Goal: Check status: Check status

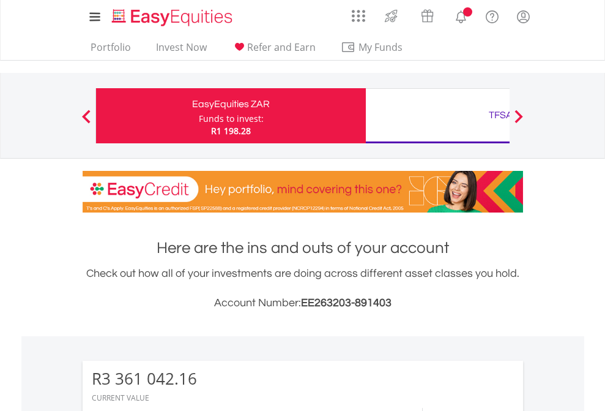
scroll to position [118, 192]
click at [199, 116] on div "Funds to invest:" at bounding box center [231, 119] width 65 height 12
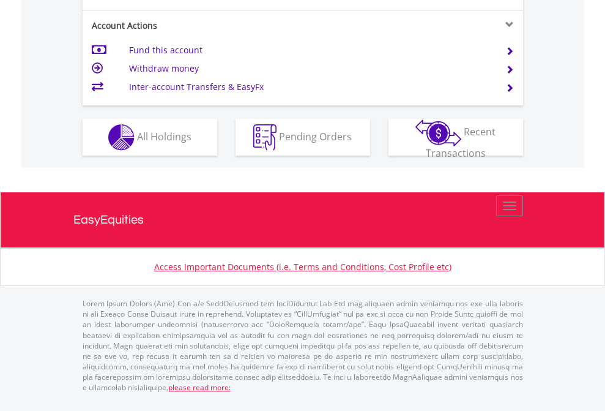
scroll to position [1247, 0]
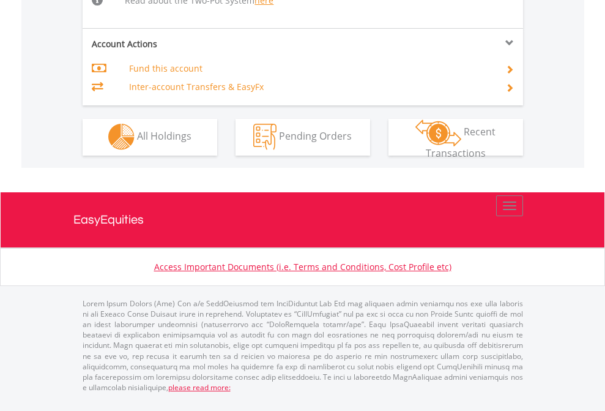
scroll to position [1044, 0]
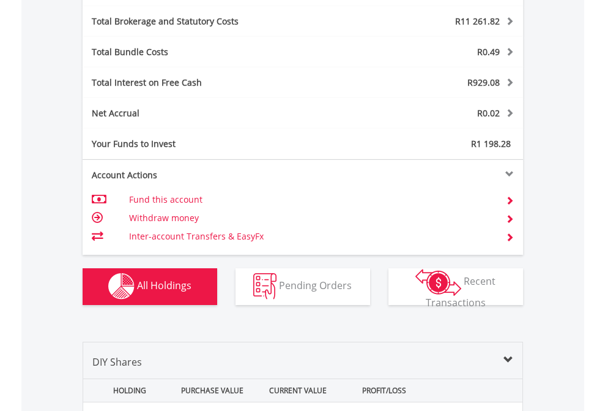
scroll to position [1435, 0]
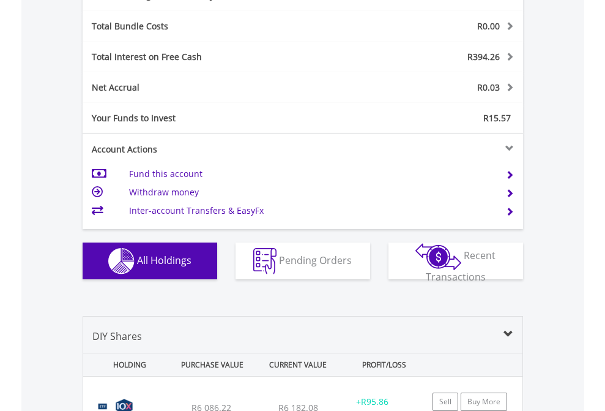
scroll to position [1459, 0]
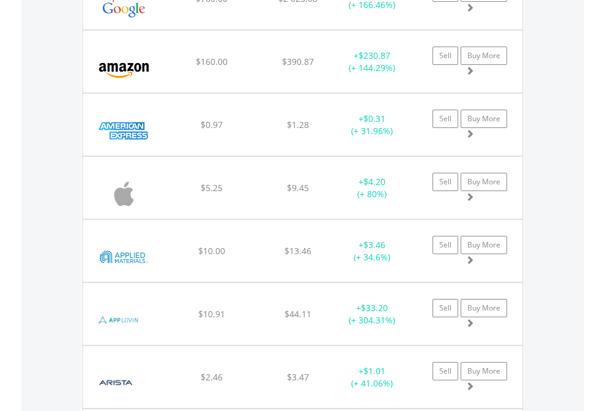
scroll to position [118, 192]
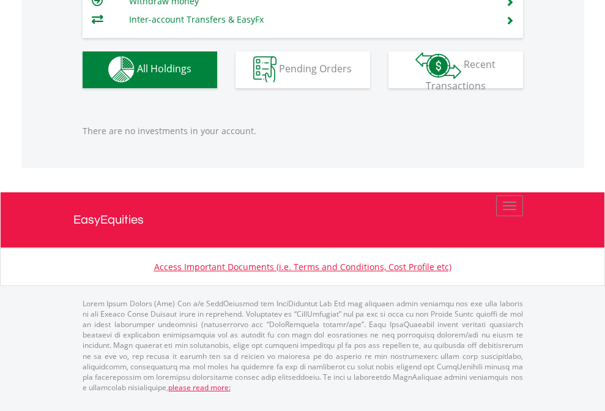
scroll to position [118, 192]
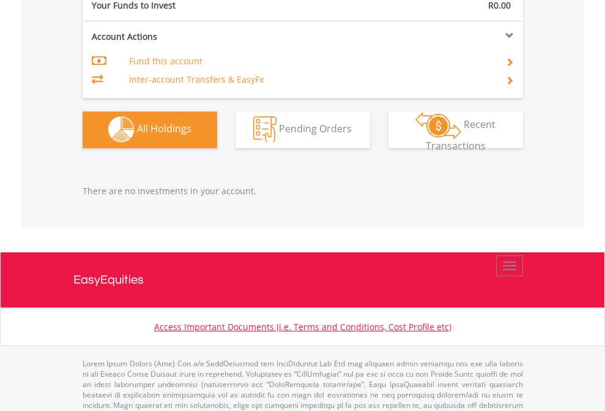
scroll to position [1212, 0]
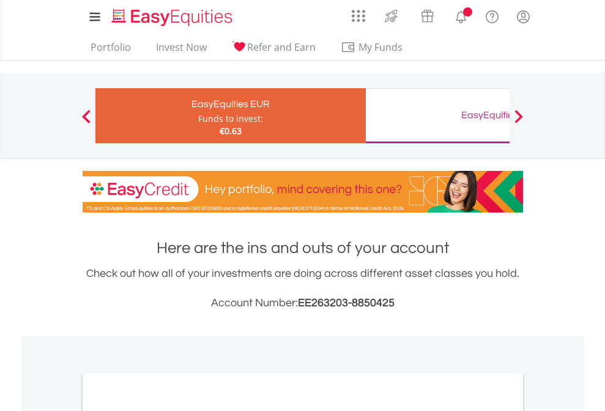
scroll to position [736, 0]
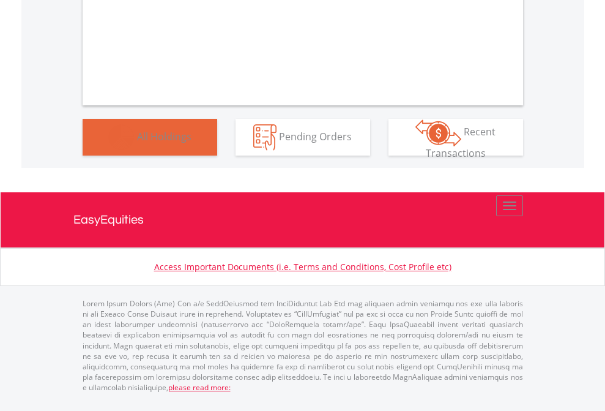
click at [137, 143] on span "All Holdings" at bounding box center [164, 135] width 54 height 13
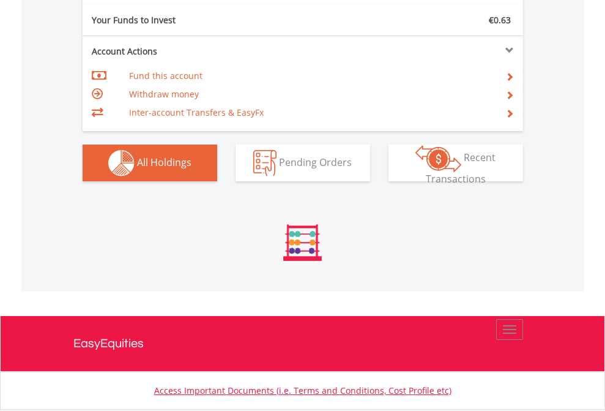
scroll to position [1361, 0]
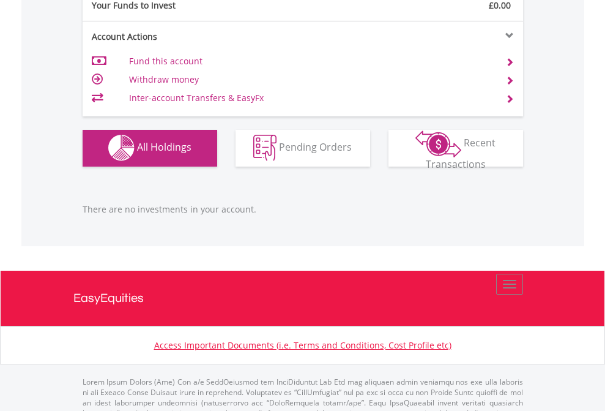
scroll to position [1212, 0]
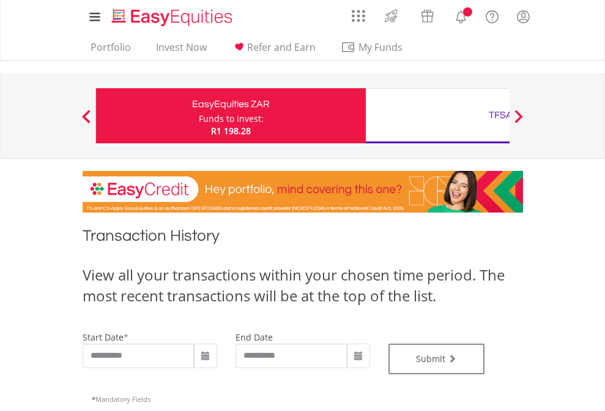
type input "**********"
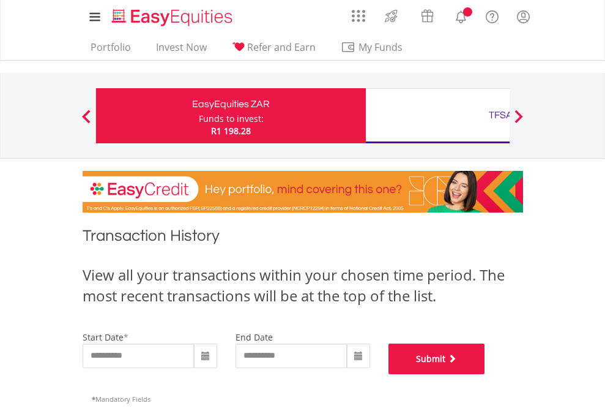
click at [485, 374] on button "Submit" at bounding box center [437, 358] width 97 height 31
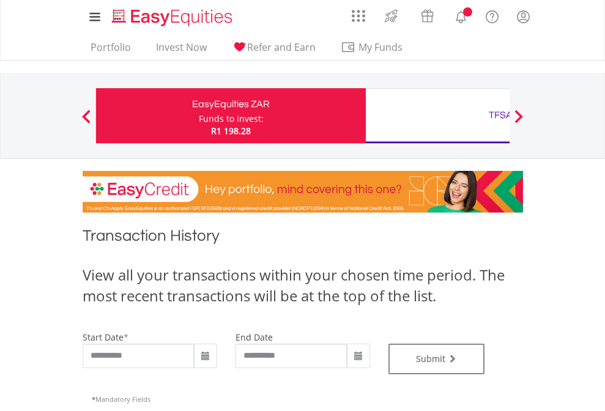
click at [438, 116] on div "TFSA" at bounding box center [500, 115] width 255 height 17
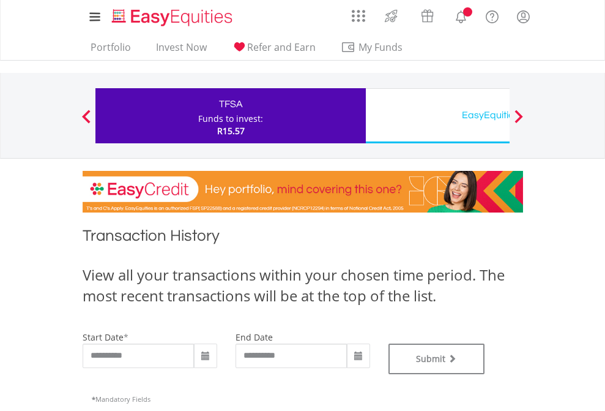
type input "**********"
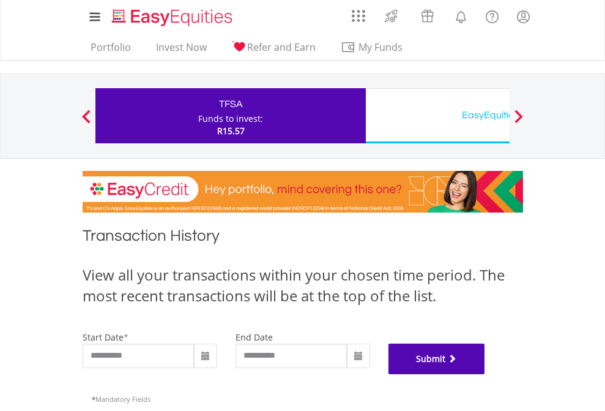
click at [485, 374] on button "Submit" at bounding box center [437, 358] width 97 height 31
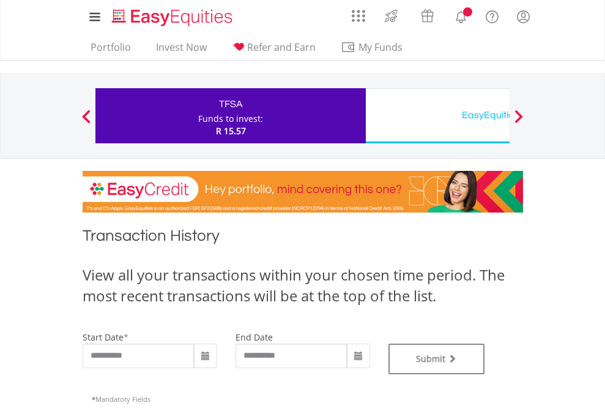
click at [438, 116] on div "EasyEquities USD" at bounding box center [500, 115] width 255 height 17
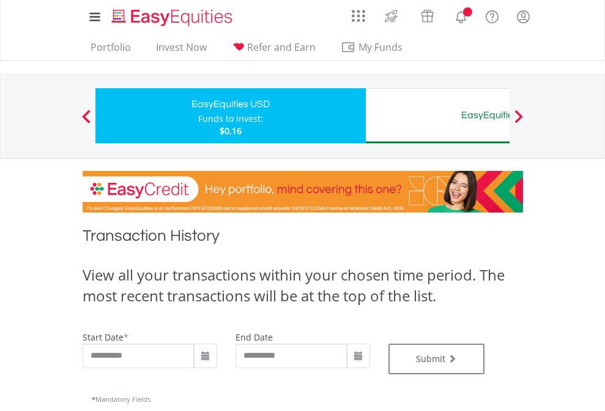
type input "**********"
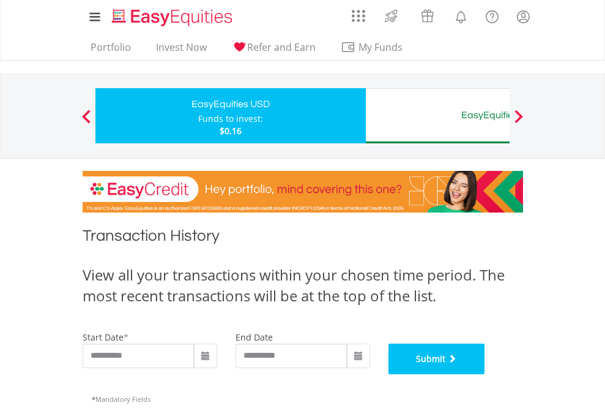
click at [485, 374] on button "Submit" at bounding box center [437, 358] width 97 height 31
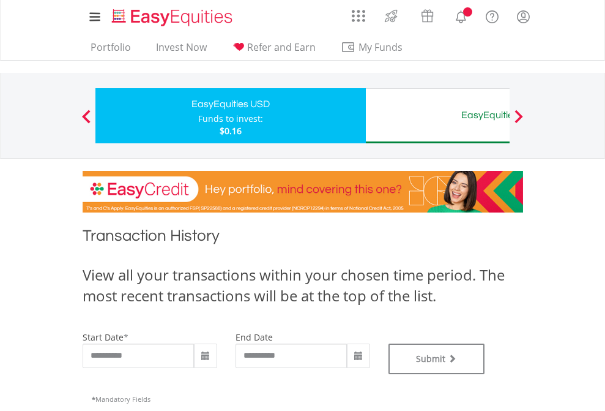
click at [438, 116] on div "EasyEquities AUD" at bounding box center [500, 115] width 255 height 17
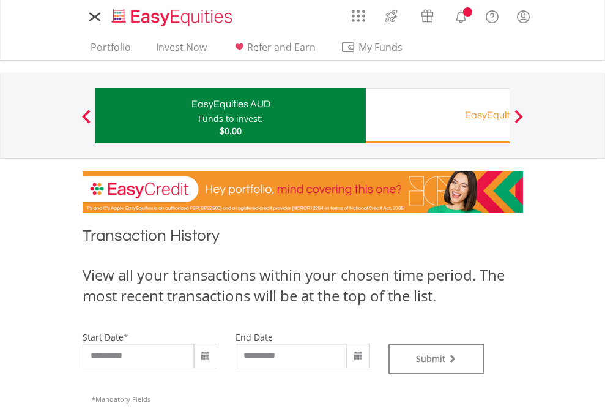
type input "**********"
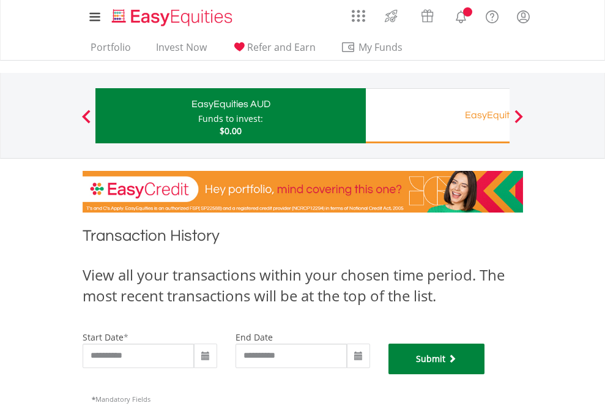
click at [485, 374] on button "Submit" at bounding box center [437, 358] width 97 height 31
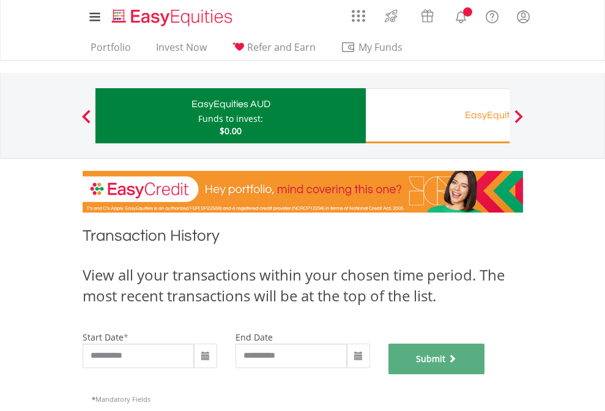
scroll to position [496, 0]
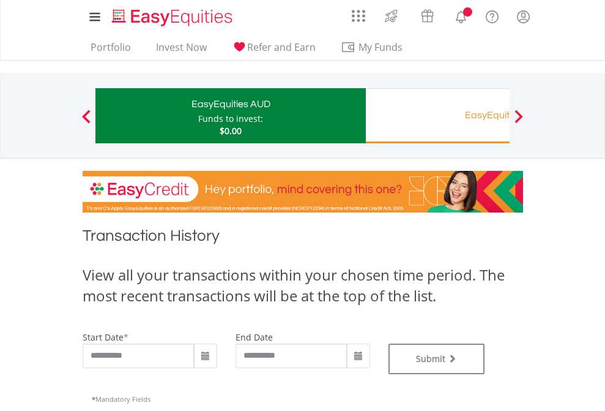
click at [438, 116] on div "EasyEquities RA" at bounding box center [500, 115] width 255 height 17
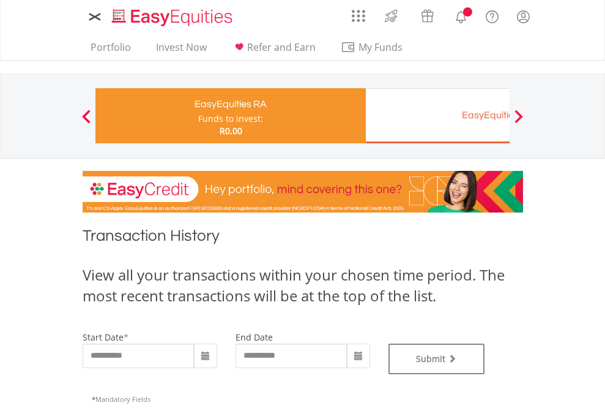
type input "**********"
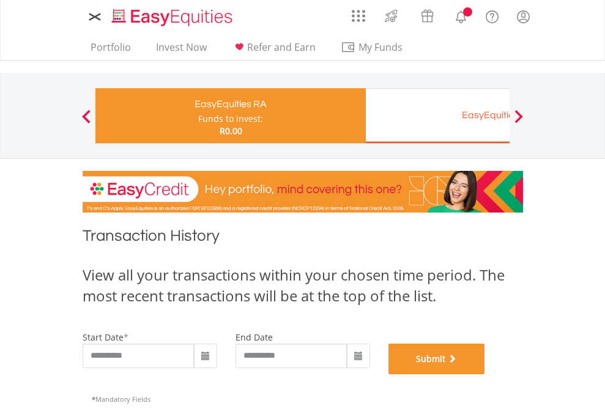
click at [485, 374] on button "Submit" at bounding box center [437, 358] width 97 height 31
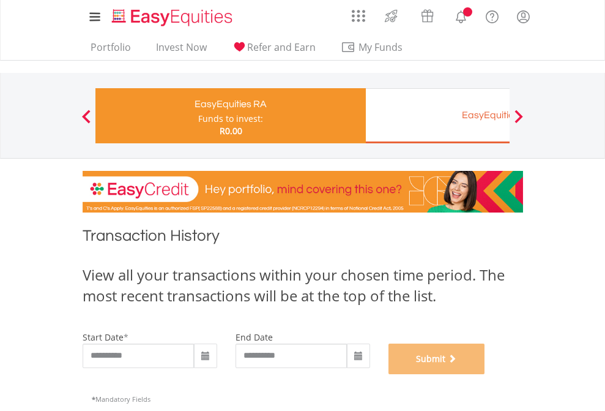
scroll to position [496, 0]
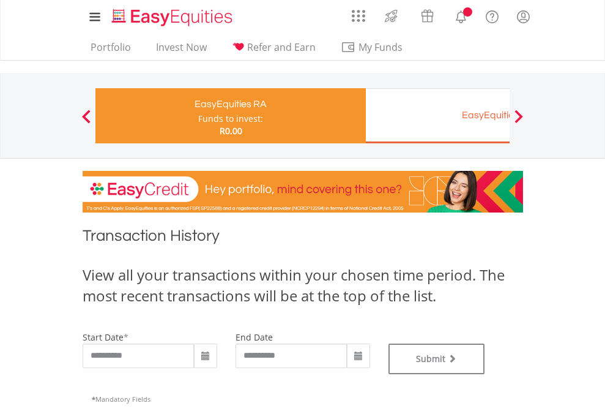
click at [438, 116] on div "EasyEquities EUR" at bounding box center [500, 115] width 255 height 17
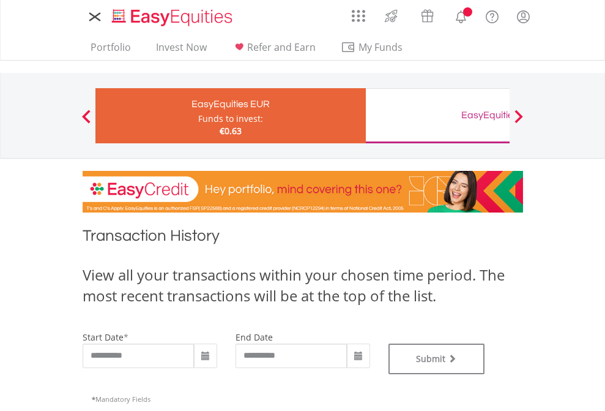
type input "**********"
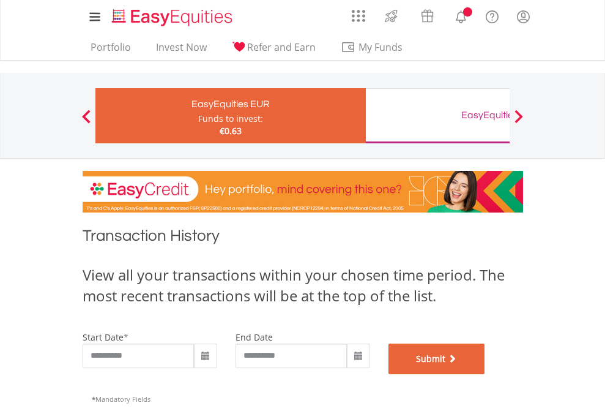
click at [485, 374] on button "Submit" at bounding box center [437, 358] width 97 height 31
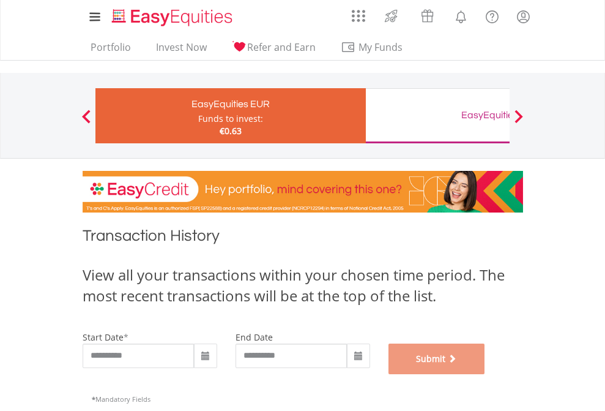
scroll to position [496, 0]
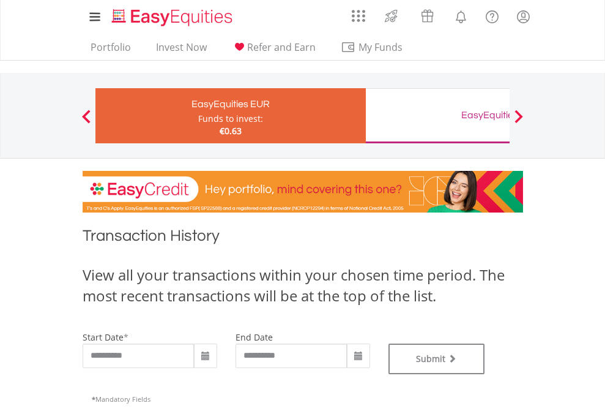
click at [438, 116] on div "EasyEquities GBP" at bounding box center [500, 115] width 255 height 17
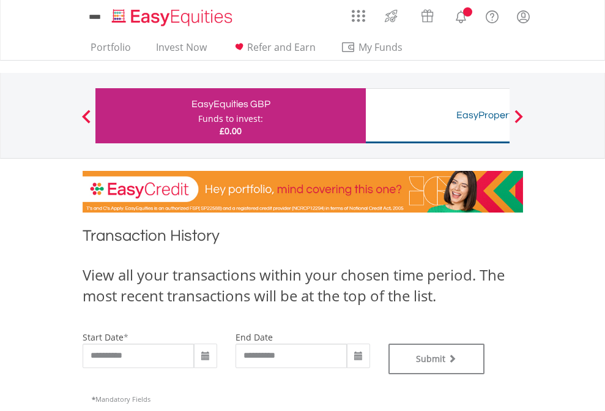
type input "**********"
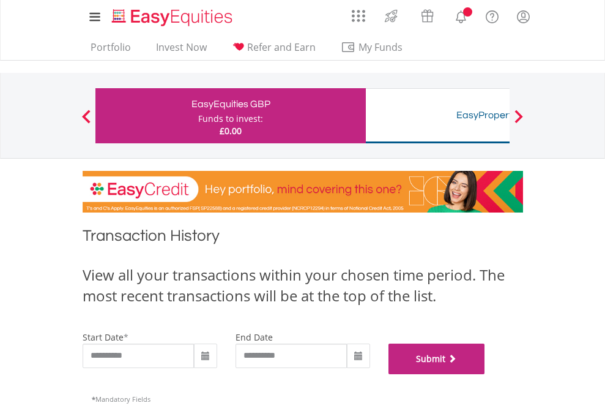
click at [485, 374] on button "Submit" at bounding box center [437, 358] width 97 height 31
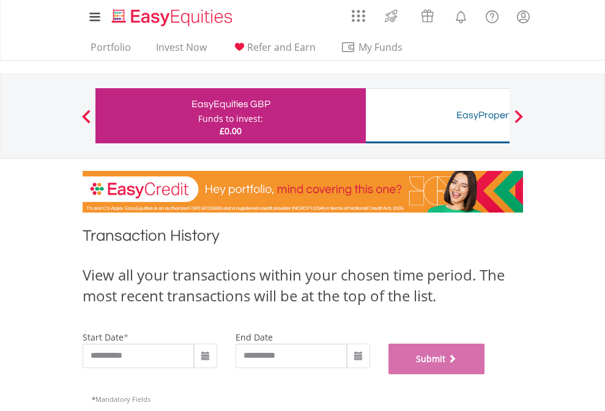
scroll to position [496, 0]
